Goal: Navigation & Orientation: Find specific page/section

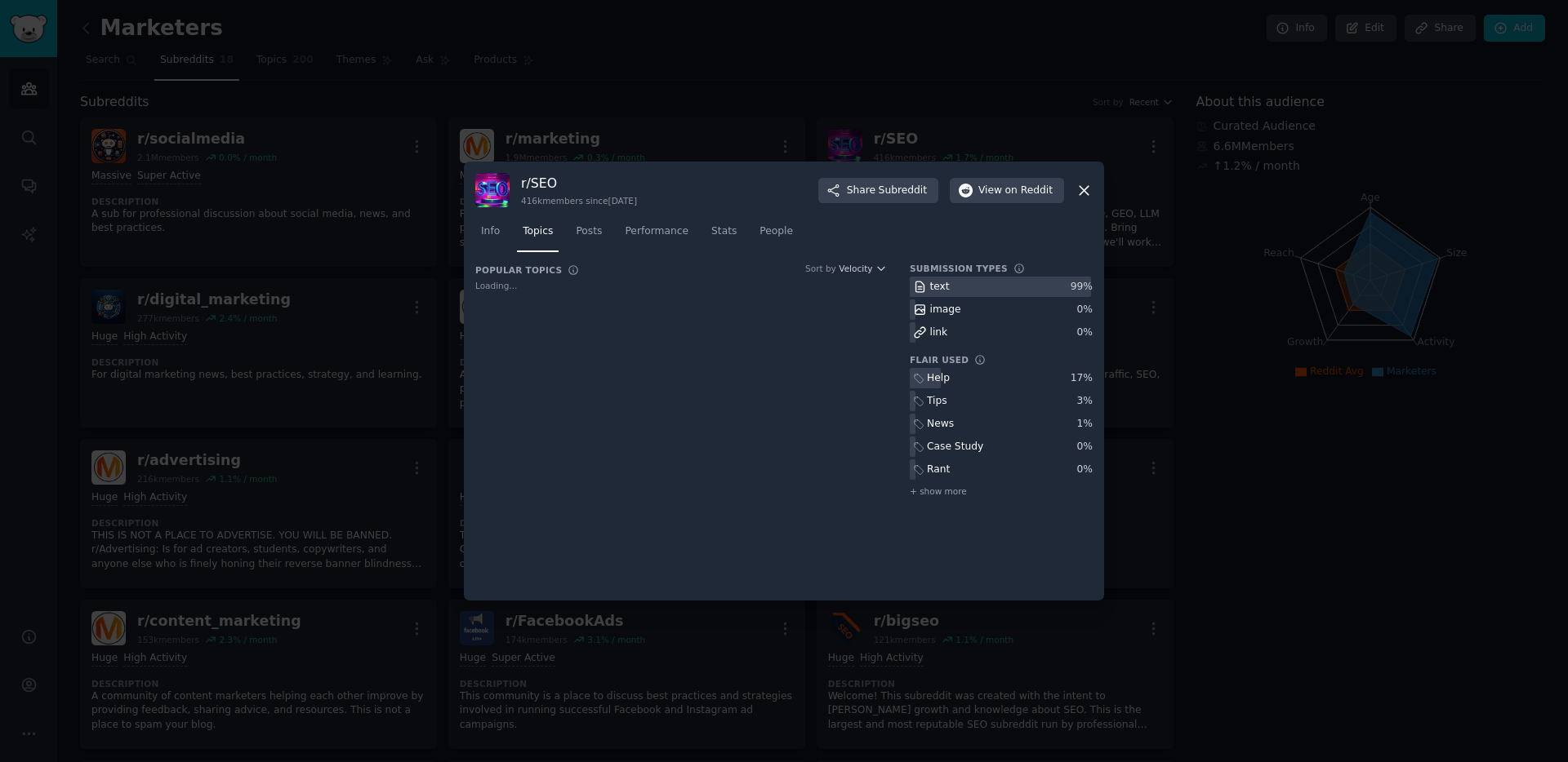
click at [1081, 199] on icon at bounding box center [1084, 191] width 17 height 17
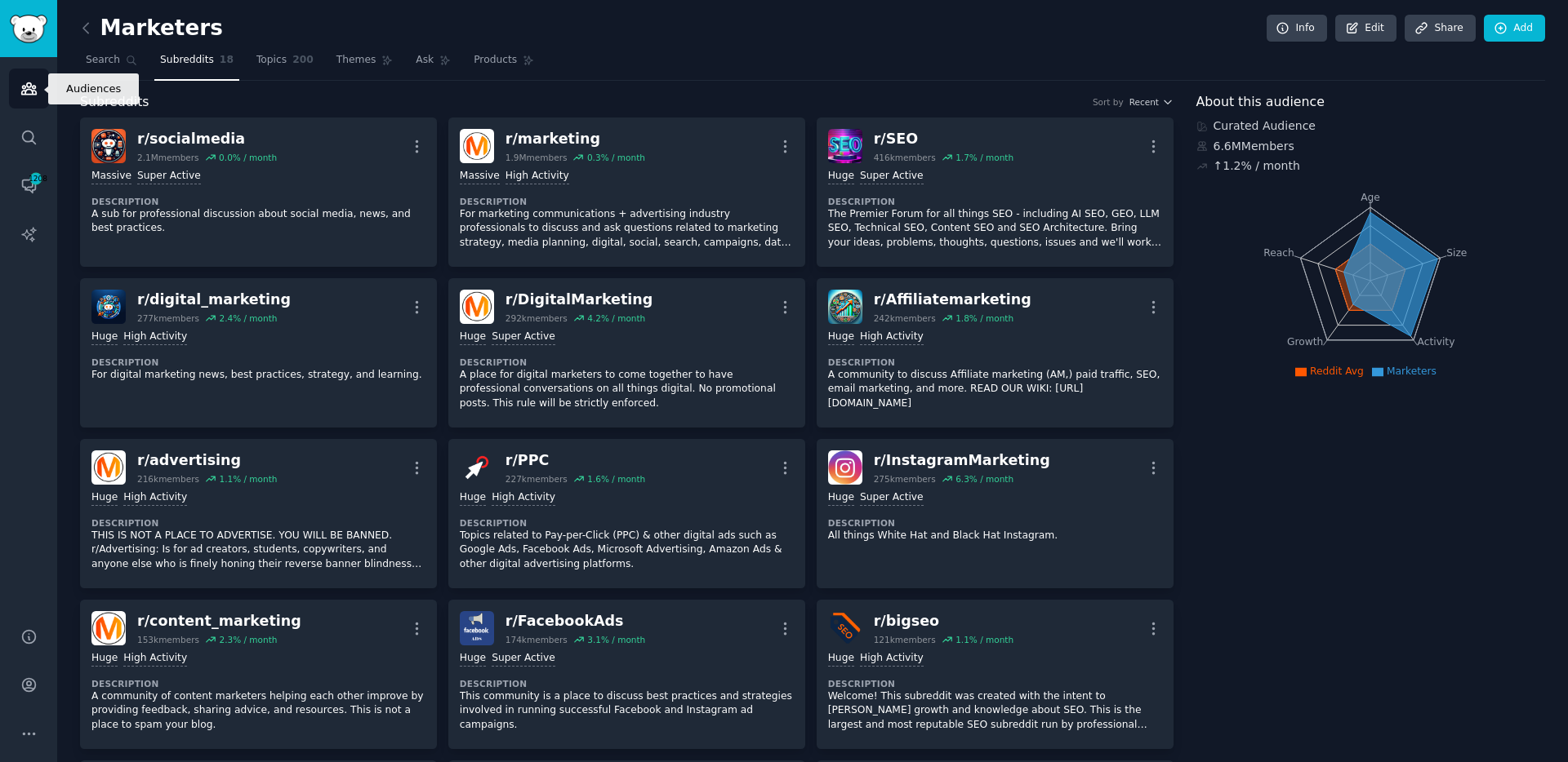
click at [30, 90] on icon "Sidebar" at bounding box center [28, 89] width 14 height 12
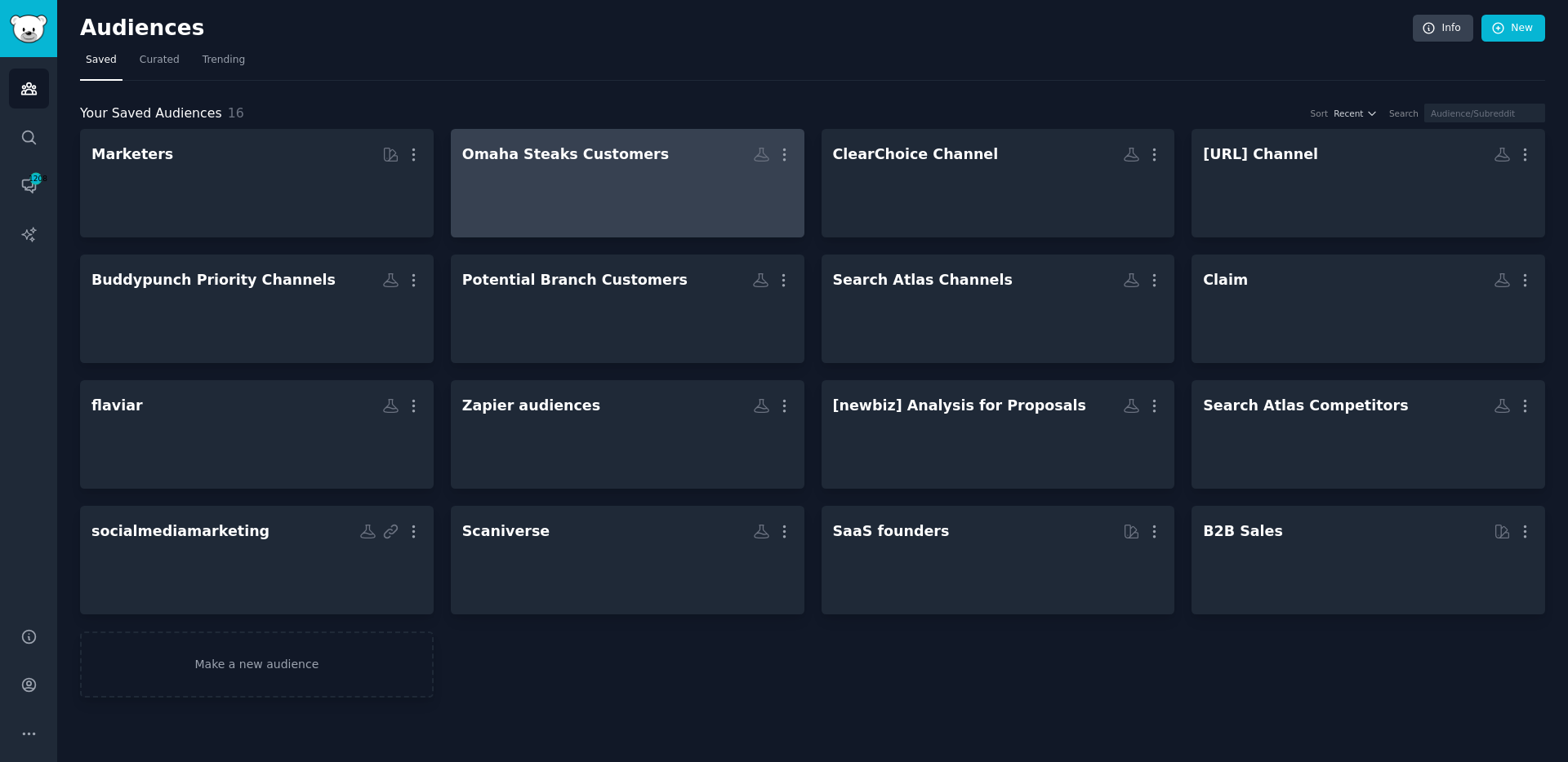
click at [611, 166] on h2 "Omaha Steaks Customers More" at bounding box center [627, 155] width 331 height 29
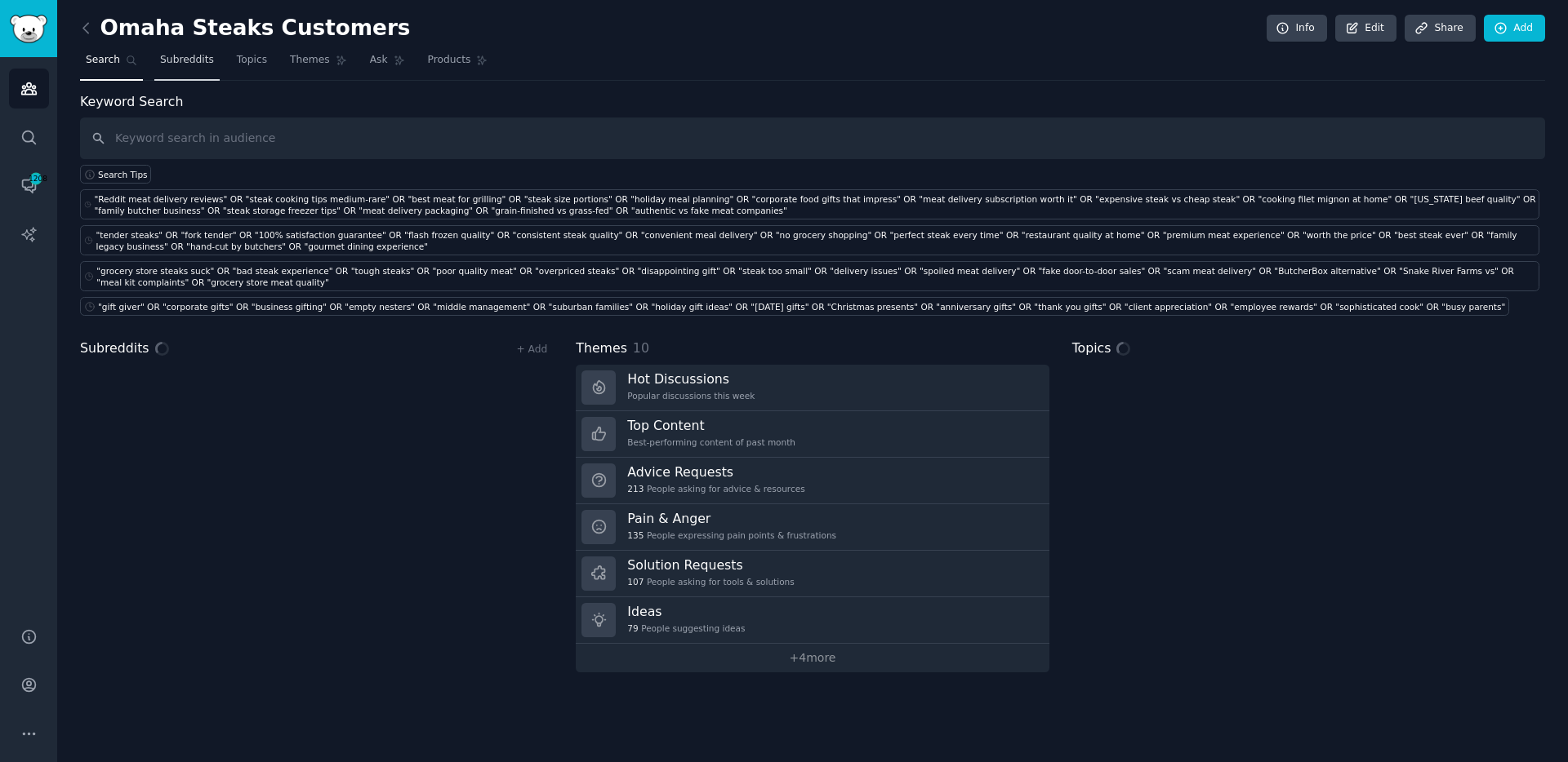
click at [181, 63] on span "Subreddits" at bounding box center [187, 60] width 54 height 14
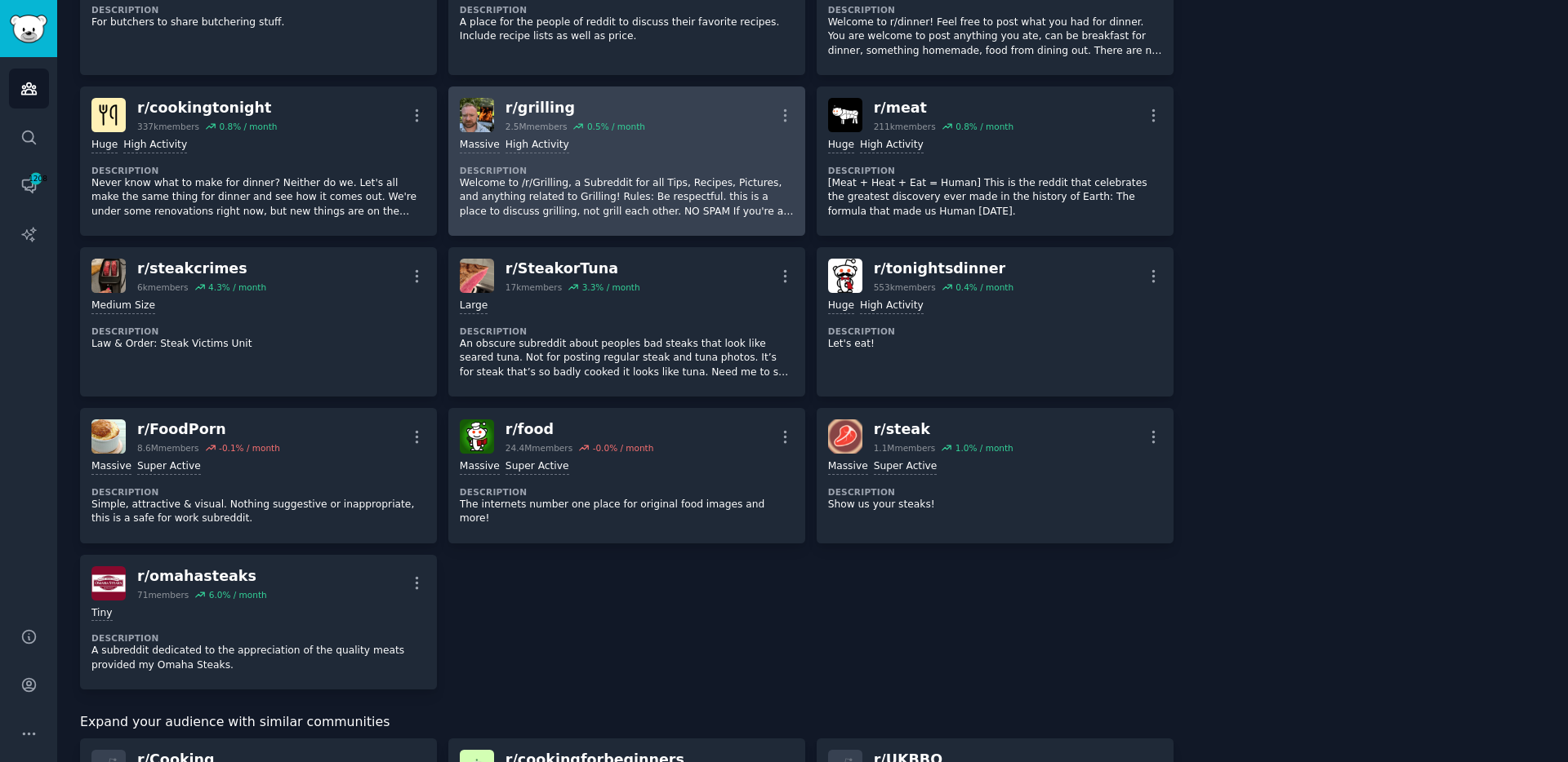
scroll to position [517, 0]
